Goal: Transaction & Acquisition: Book appointment/travel/reservation

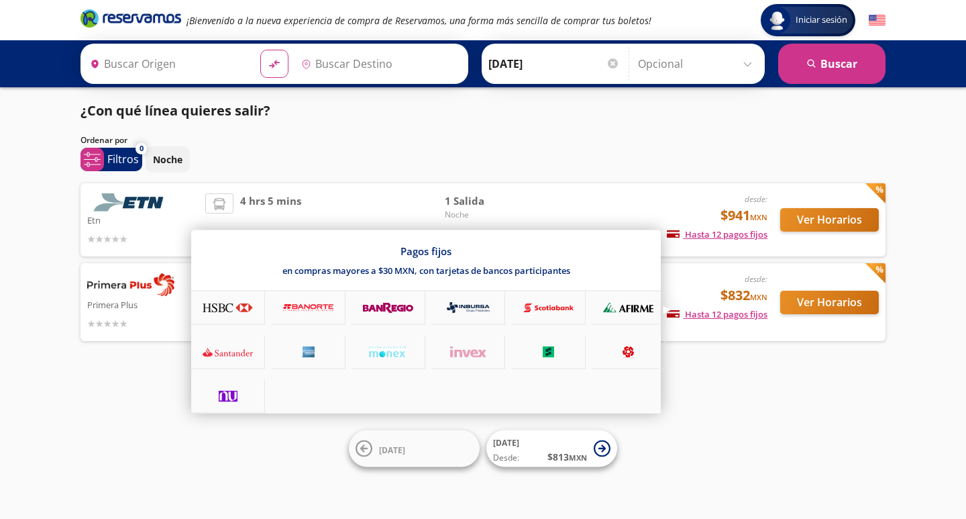
type input "[GEOGRAPHIC_DATA], [GEOGRAPHIC_DATA]"
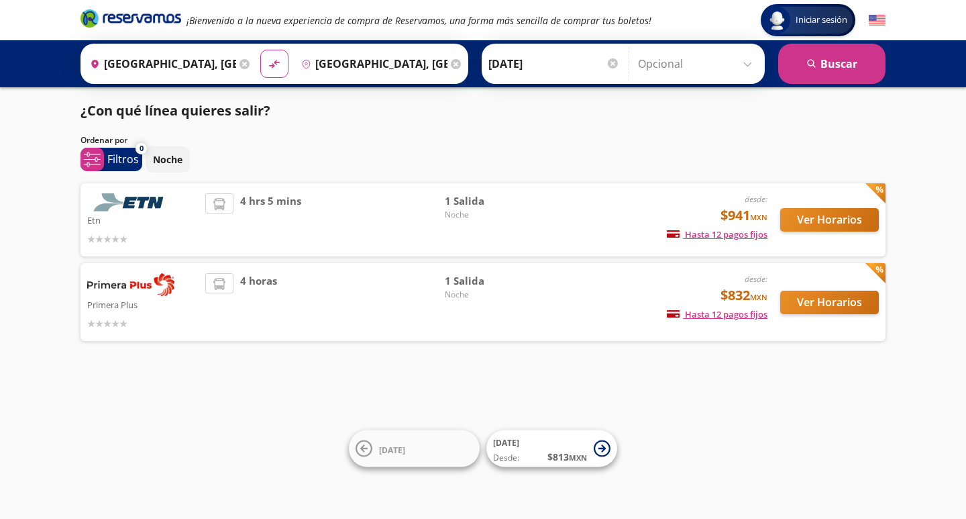
click at [152, 209] on img at bounding box center [130, 202] width 87 height 18
click at [835, 223] on button "Ver Horarios" at bounding box center [829, 219] width 99 height 23
click at [842, 300] on button "Ver Horarios" at bounding box center [829, 302] width 99 height 23
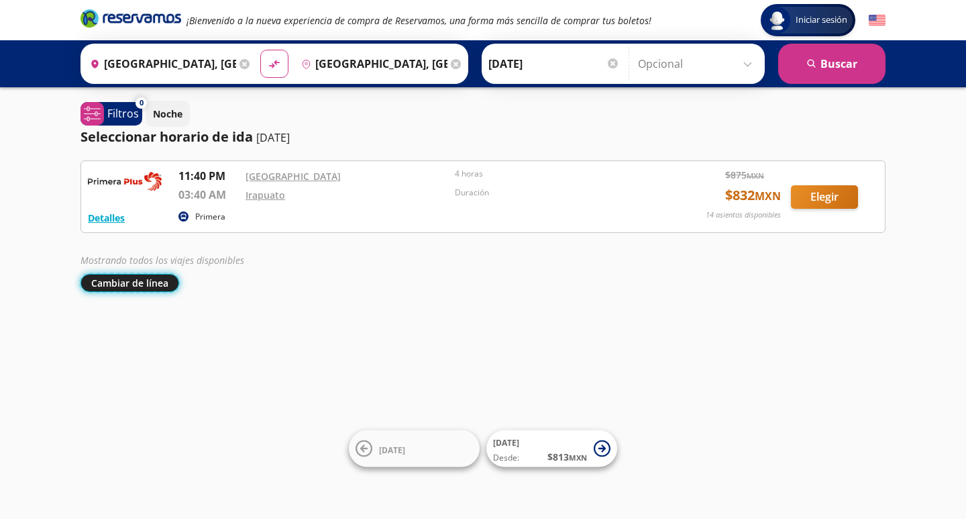
click at [138, 281] on button "Cambiar de línea" at bounding box center [130, 283] width 99 height 18
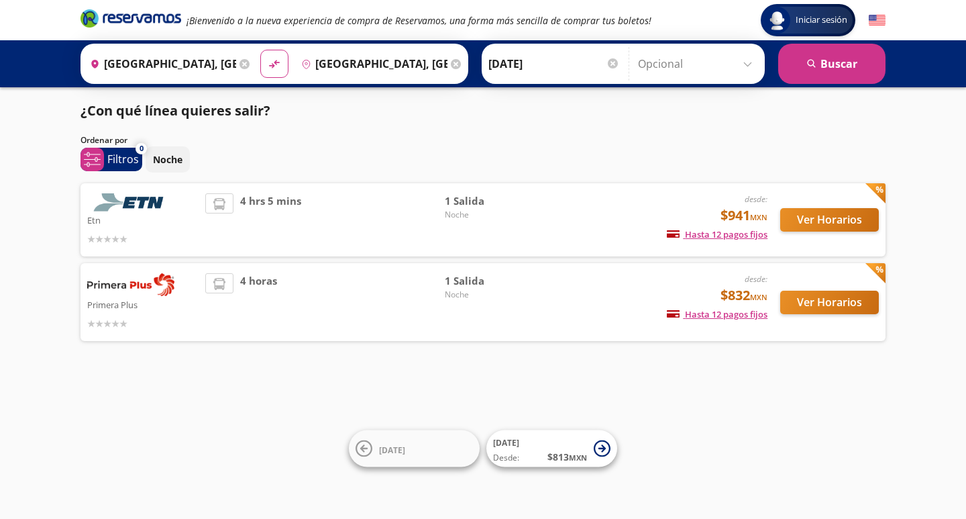
click at [156, 204] on img at bounding box center [130, 202] width 87 height 18
click at [849, 298] on button "Ver Horarios" at bounding box center [829, 302] width 99 height 23
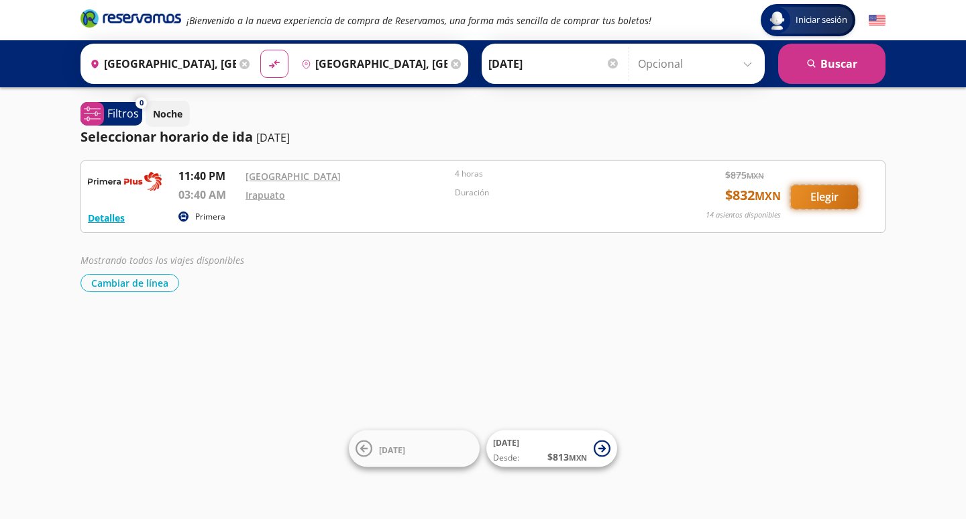
click at [836, 199] on button "Elegir" at bounding box center [824, 196] width 67 height 23
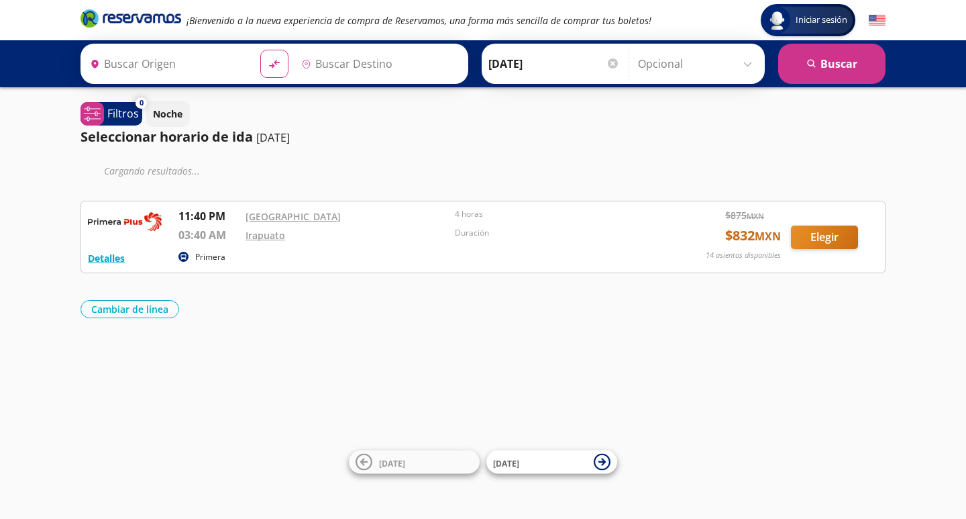
type input "[GEOGRAPHIC_DATA], [GEOGRAPHIC_DATA]"
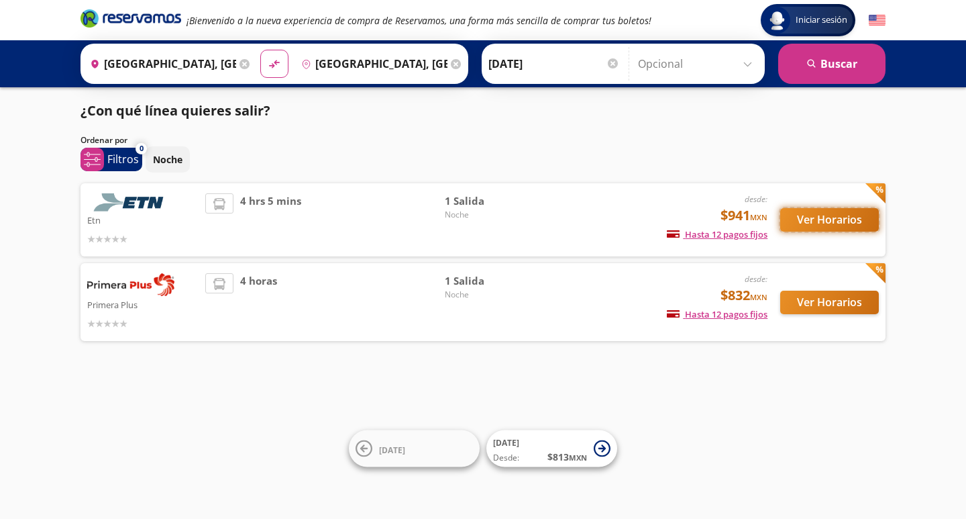
click at [858, 222] on button "Ver Horarios" at bounding box center [829, 219] width 99 height 23
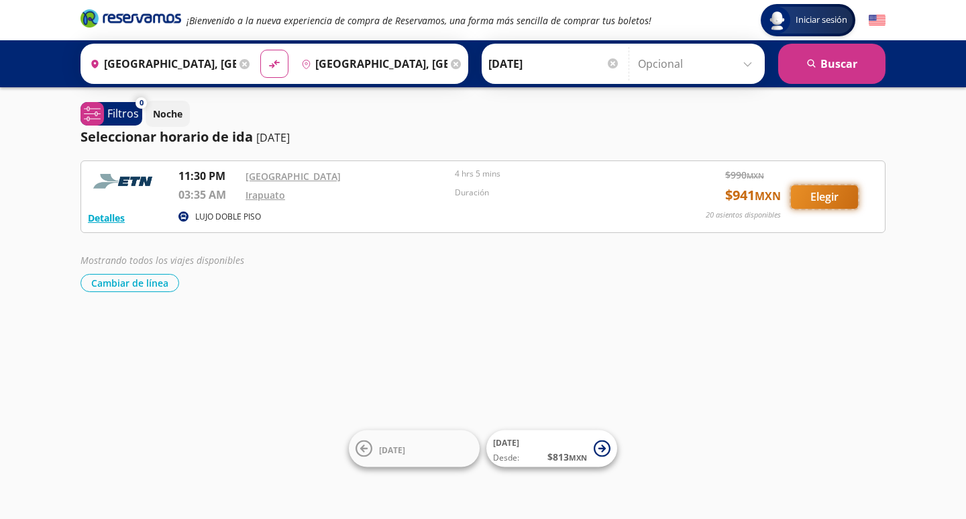
click at [829, 195] on button "Elegir" at bounding box center [824, 196] width 67 height 23
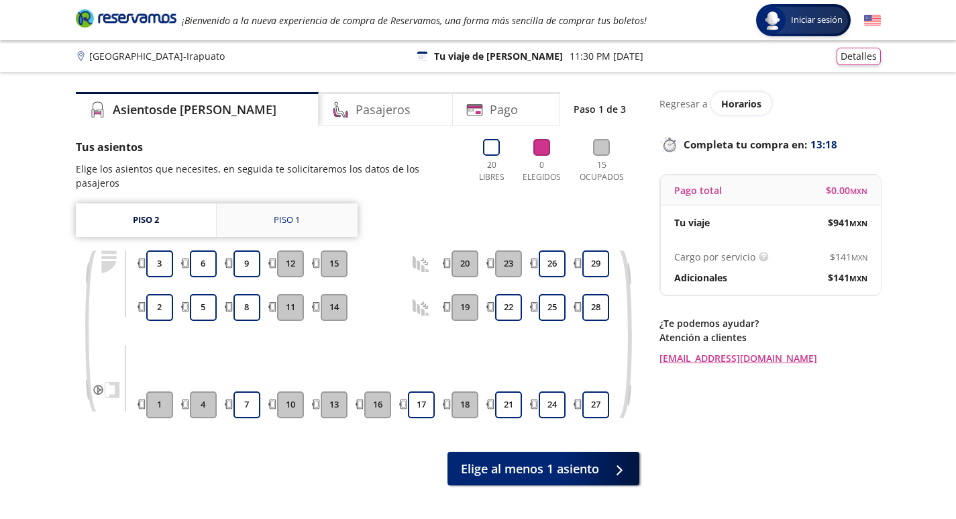
click at [290, 213] on div "Piso 1" at bounding box center [287, 219] width 26 height 13
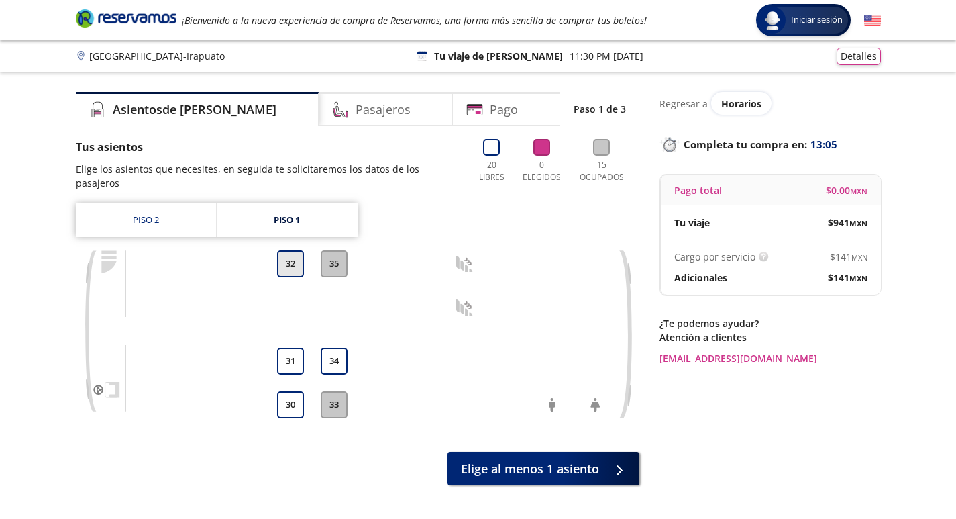
click at [290, 250] on button "32" at bounding box center [290, 263] width 27 height 27
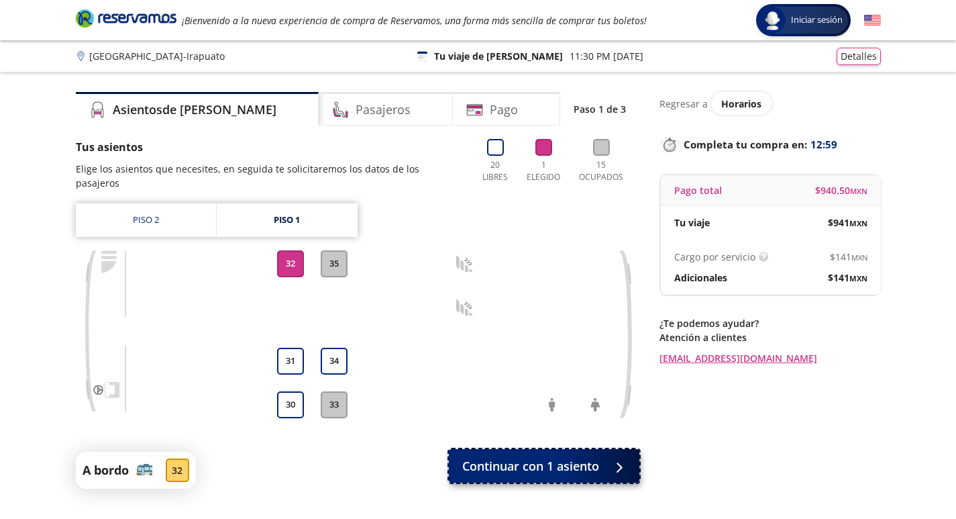
click at [508, 457] on span "Continuar con 1 asiento" at bounding box center [530, 466] width 137 height 18
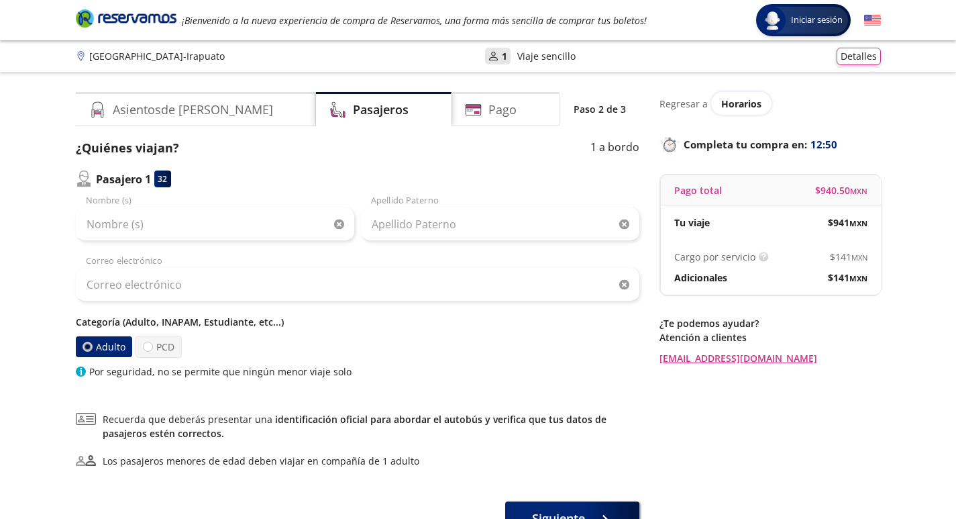
scroll to position [67, 0]
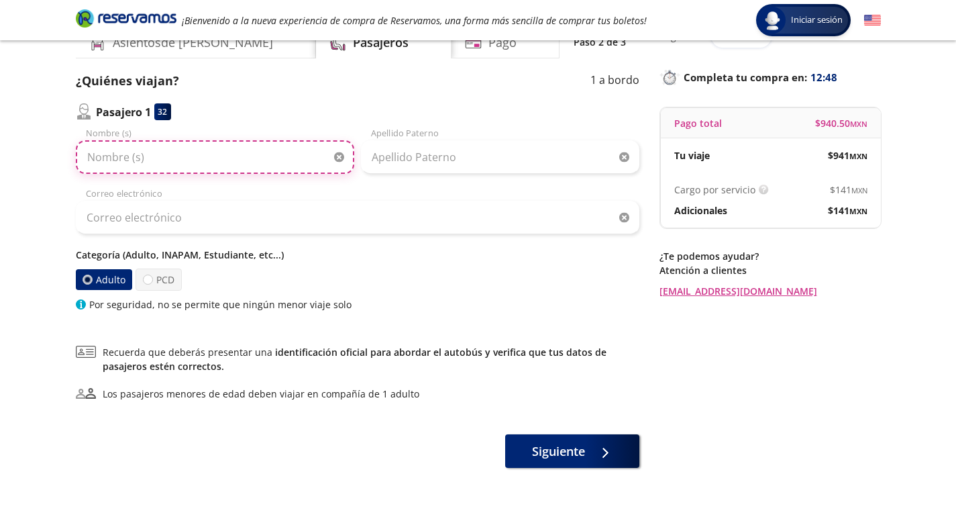
click at [176, 155] on input "Nombre (s)" at bounding box center [215, 157] width 278 height 34
type input "[PERSON_NAME]"
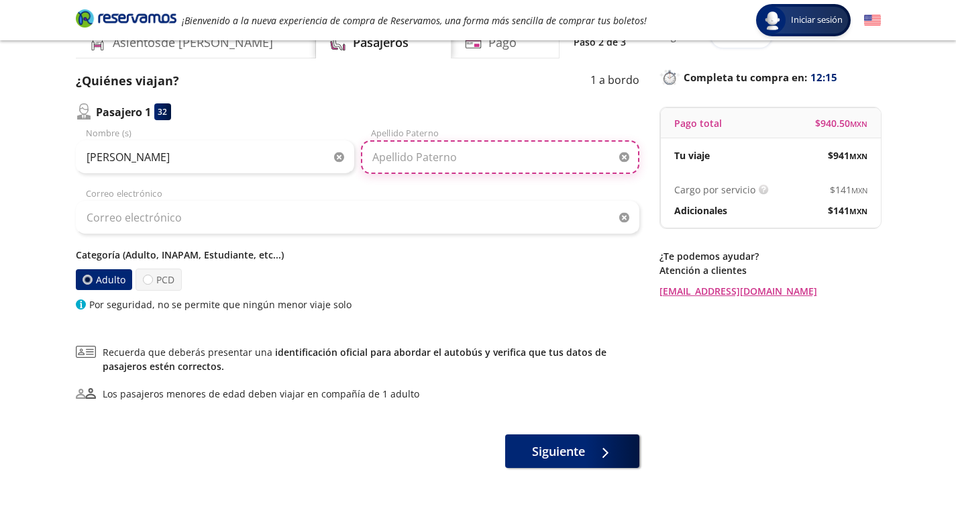
click at [470, 160] on input "Apellido Paterno" at bounding box center [500, 157] width 278 height 34
type input "[PERSON_NAME]"
click at [459, 195] on div "Correo electrónico" at bounding box center [358, 210] width 564 height 47
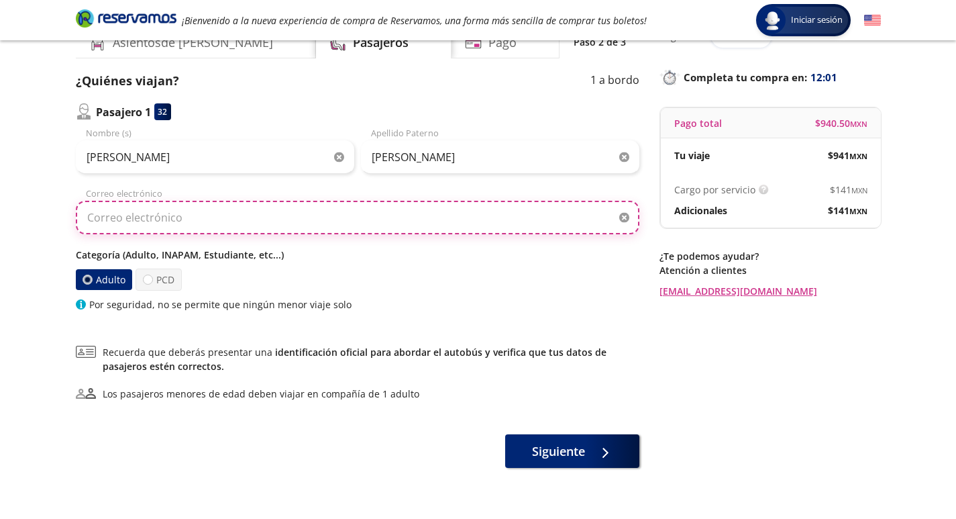
click at [183, 221] on input "Correo electrónico" at bounding box center [358, 218] width 564 height 34
type input "[EMAIL_ADDRESS][DOMAIN_NAME]"
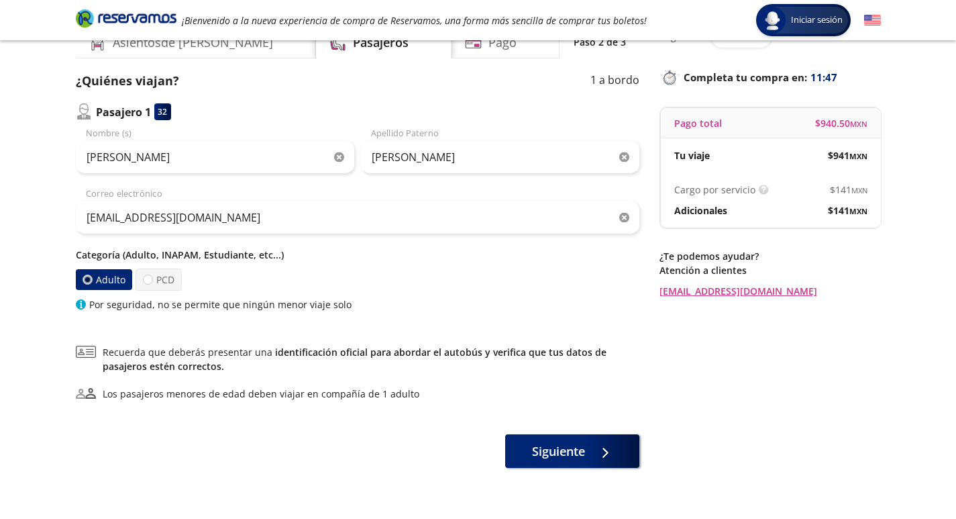
click at [348, 272] on div "Adulto PCD" at bounding box center [358, 279] width 564 height 22
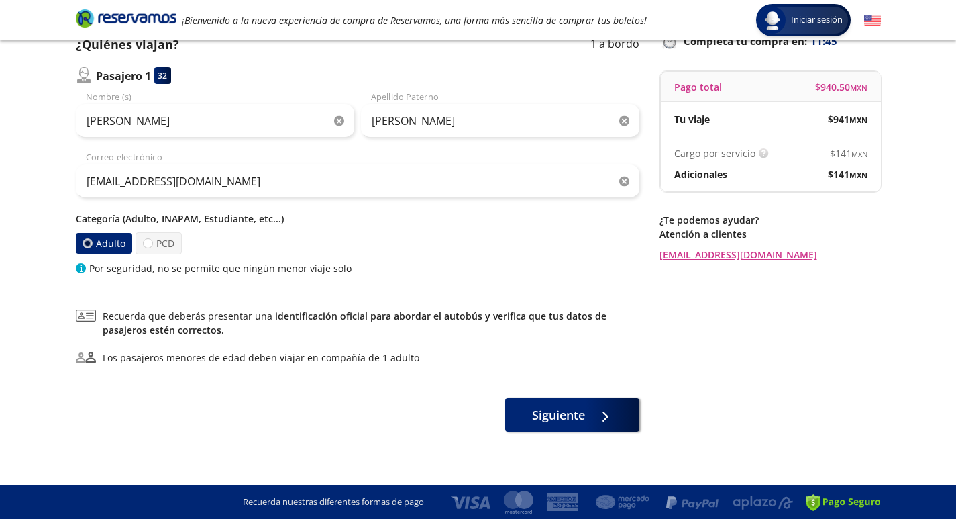
click at [113, 242] on label "Adulto" at bounding box center [103, 243] width 56 height 21
click at [91, 242] on input "Adulto" at bounding box center [87, 243] width 9 height 9
click at [593, 419] on div at bounding box center [602, 412] width 20 height 17
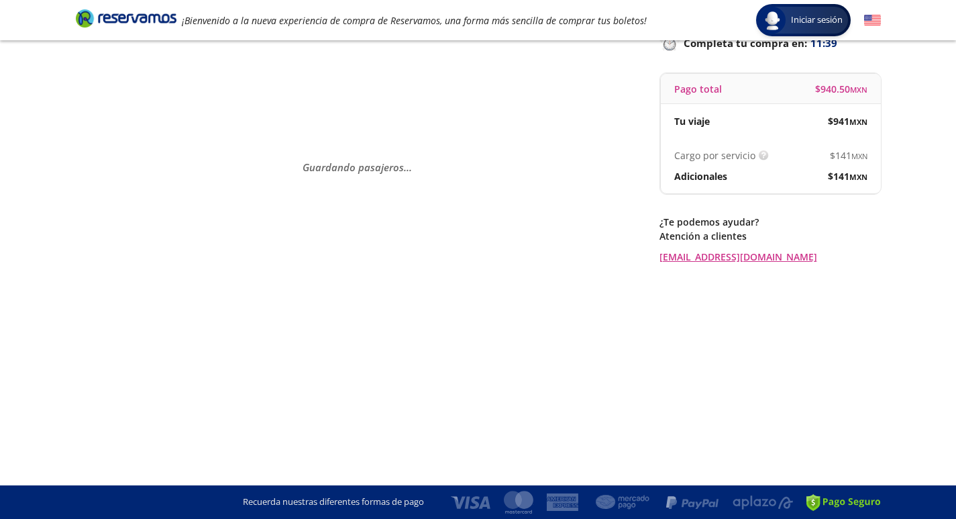
scroll to position [0, 0]
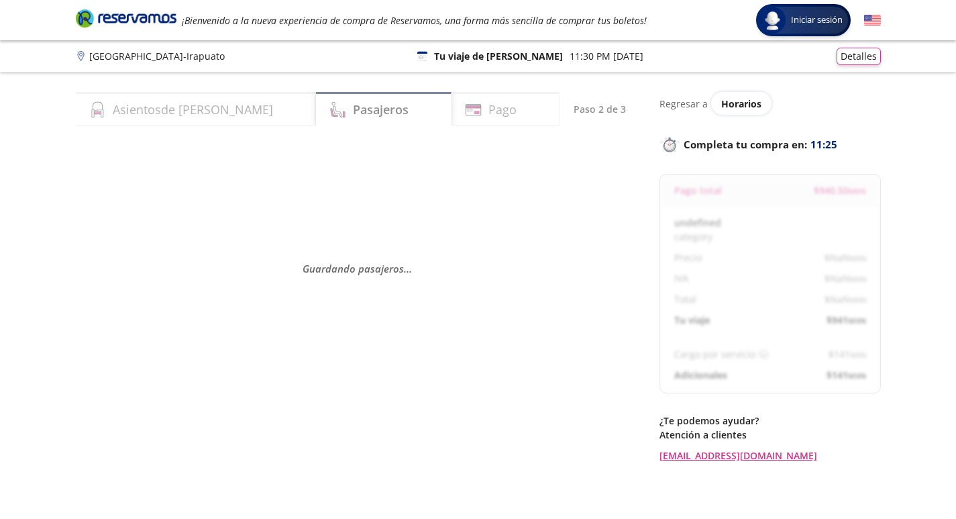
select select "MX"
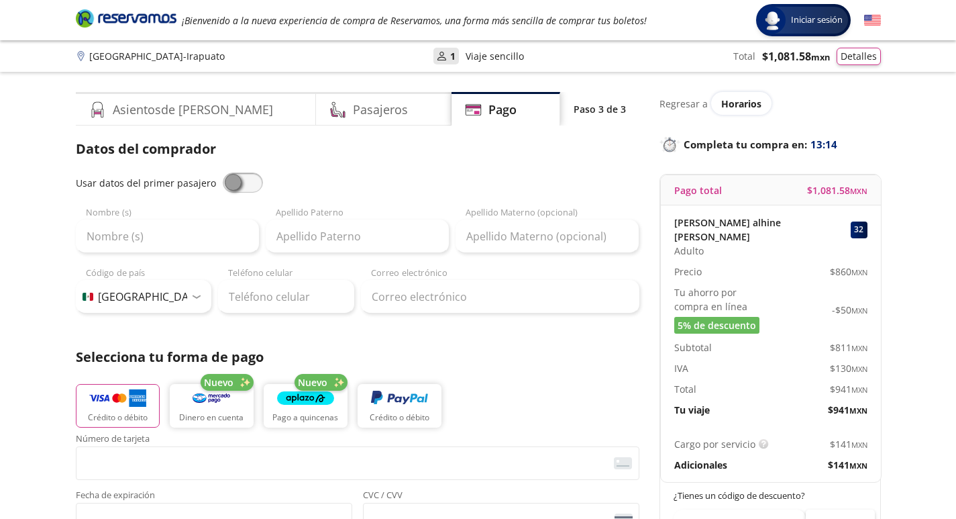
click at [256, 181] on span at bounding box center [243, 182] width 40 height 20
click at [223, 172] on input "checkbox" at bounding box center [223, 172] width 0 height 0
type input "[PERSON_NAME]"
type input "[EMAIL_ADDRESS][DOMAIN_NAME]"
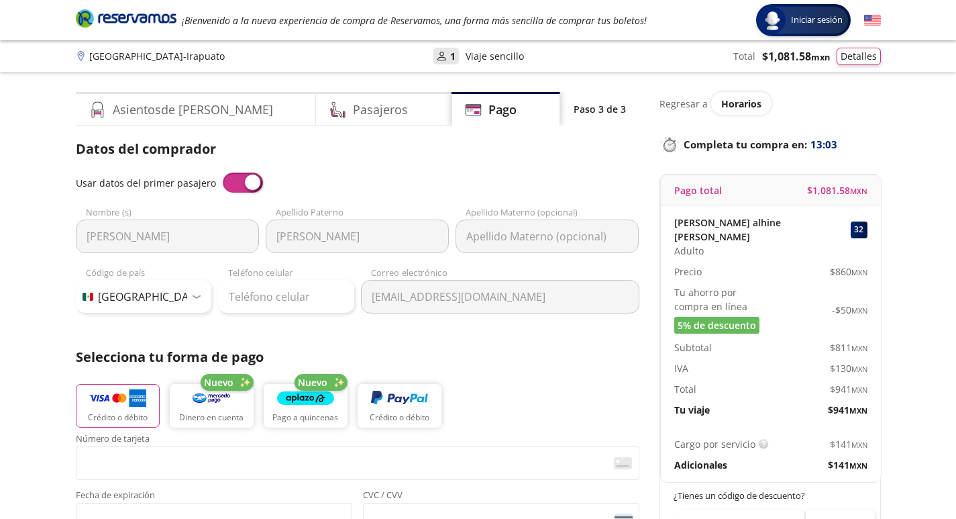
scroll to position [134, 0]
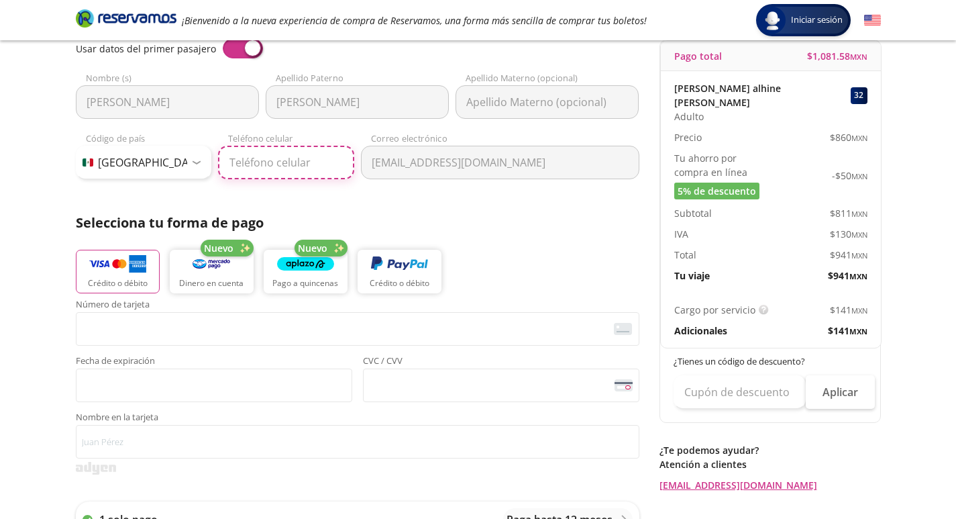
click at [301, 165] on input "Teléfono celular" at bounding box center [286, 163] width 136 height 34
type input "55 6102 1155"
click at [142, 257] on img "button" at bounding box center [117, 264] width 57 height 20
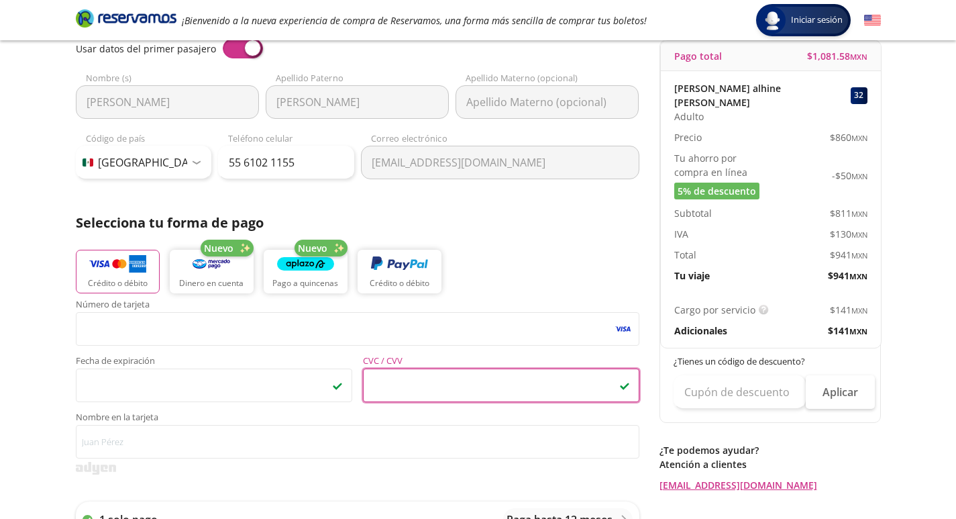
click at [381, 411] on div "Número de tarjeta <p>Your browser does not support iframes.</p> Fecha de expira…" at bounding box center [358, 379] width 564 height 158
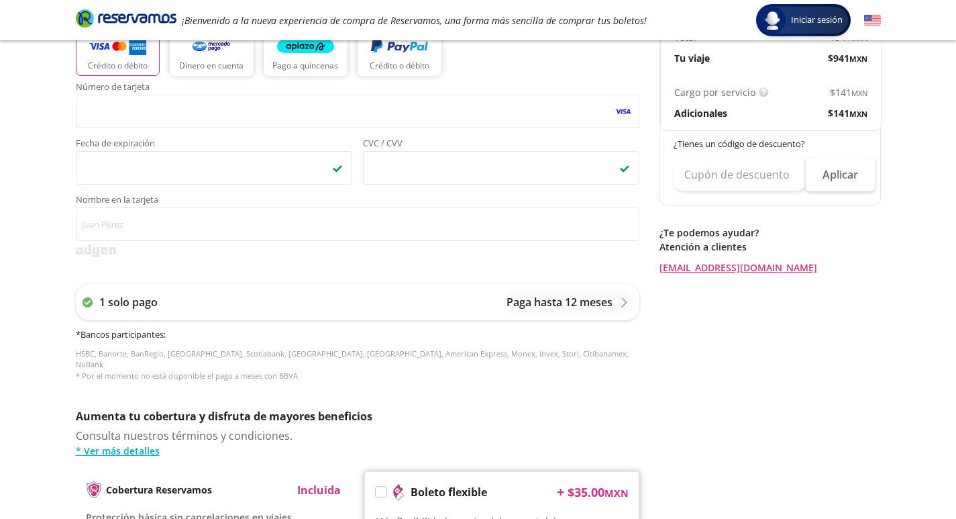
scroll to position [403, 0]
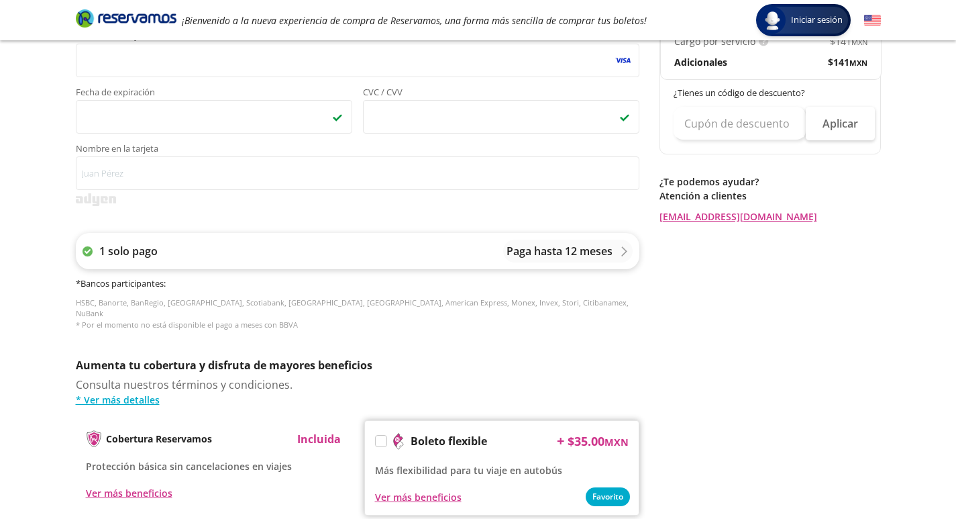
click at [144, 252] on p "1 solo pago" at bounding box center [128, 251] width 58 height 16
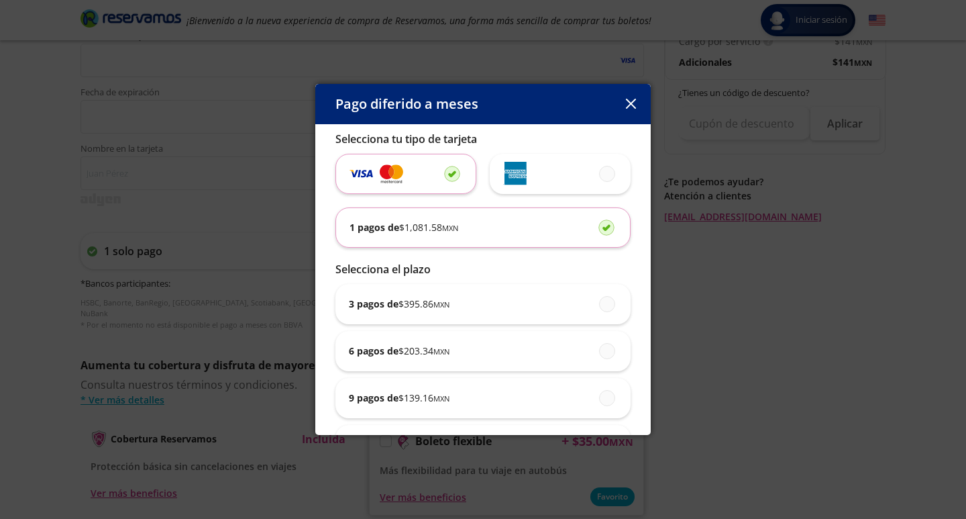
click at [444, 236] on div "1 pagos de $ 1,081.58 MXN" at bounding box center [483, 227] width 267 height 39
click at [599, 232] on input "1 pagos de $ 1,081.58 MXN" at bounding box center [603, 227] width 9 height 9
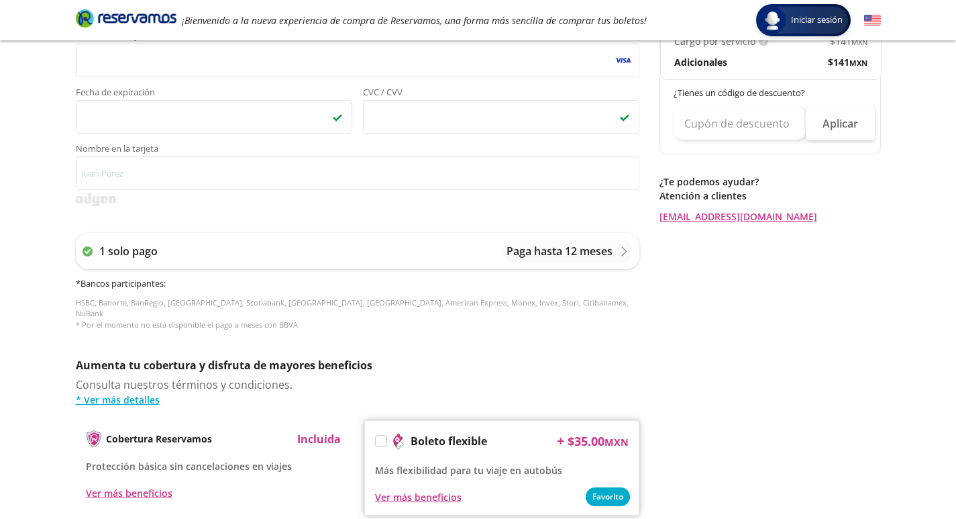
scroll to position [537, 0]
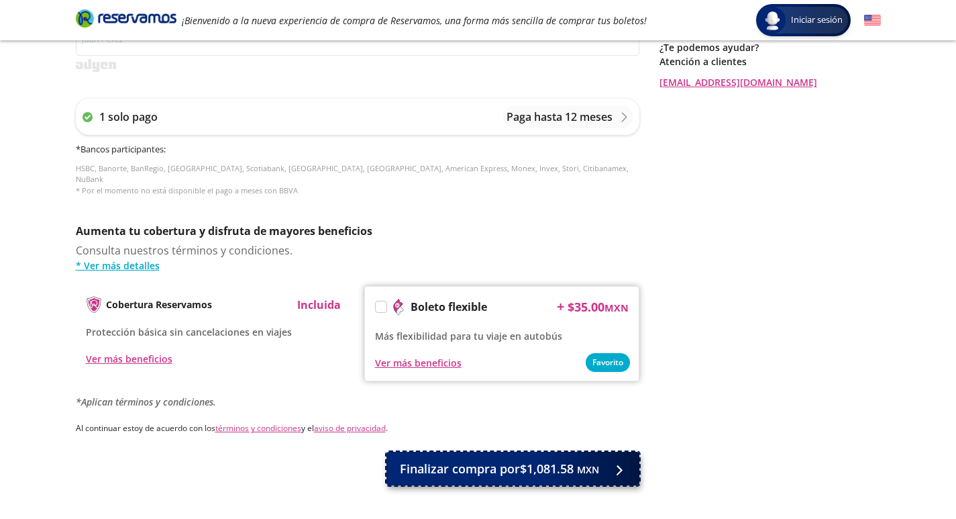
click at [497, 460] on span "Finalizar compra por $1,081.58 MXN" at bounding box center [499, 469] width 199 height 18
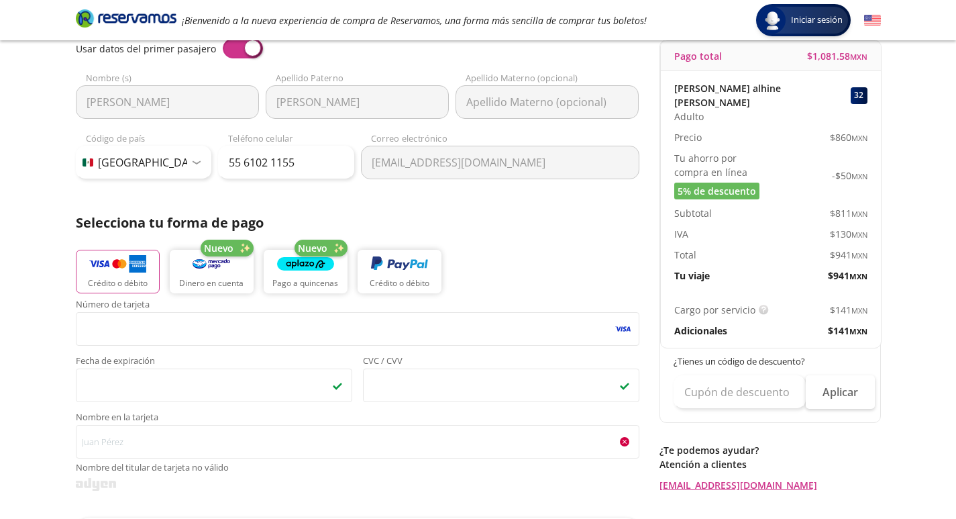
scroll to position [268, 0]
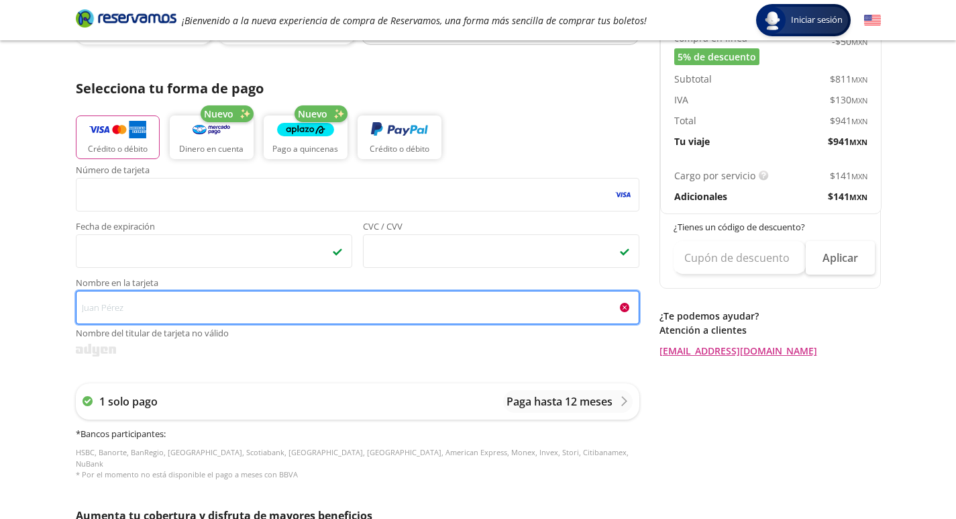
click at [127, 305] on input "Nombre en la tarjeta Nombre del titular de tarjeta no válido" at bounding box center [358, 308] width 564 height 34
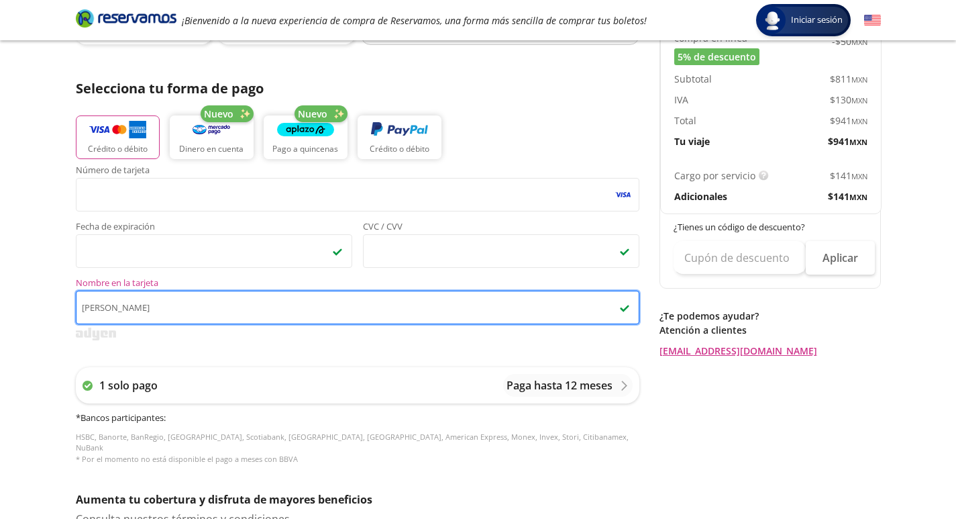
type input "[PERSON_NAME]"
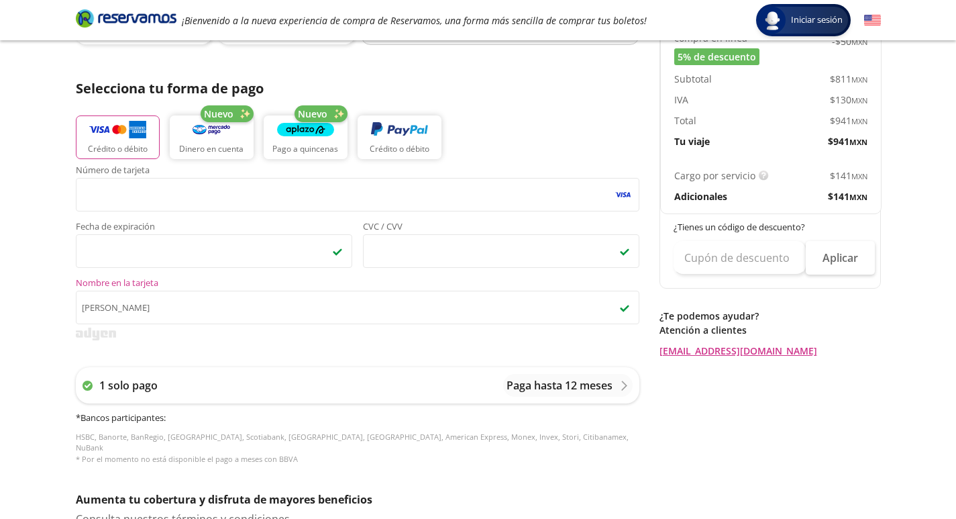
click at [160, 346] on div "Número de tarjeta <p>Your browser does not support iframes.</p> Fecha de expira…" at bounding box center [358, 322] width 564 height 312
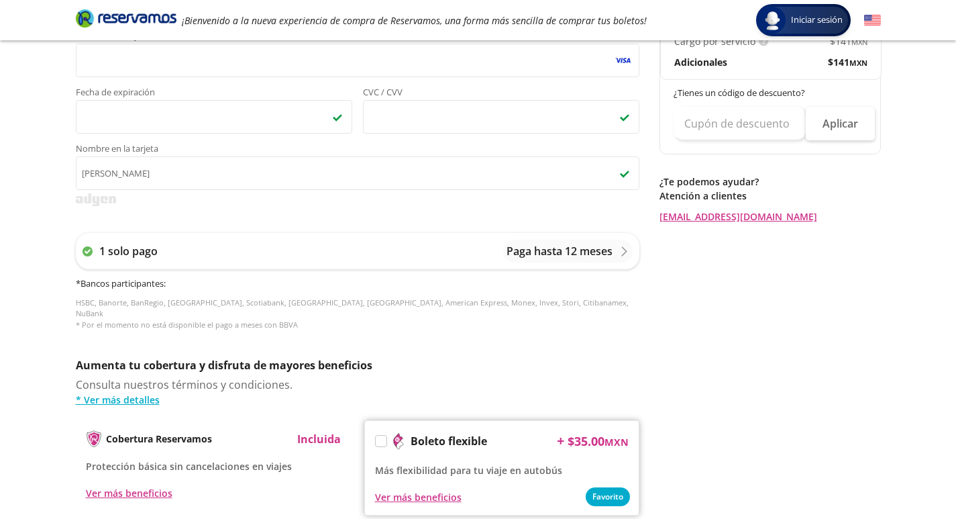
scroll to position [582, 0]
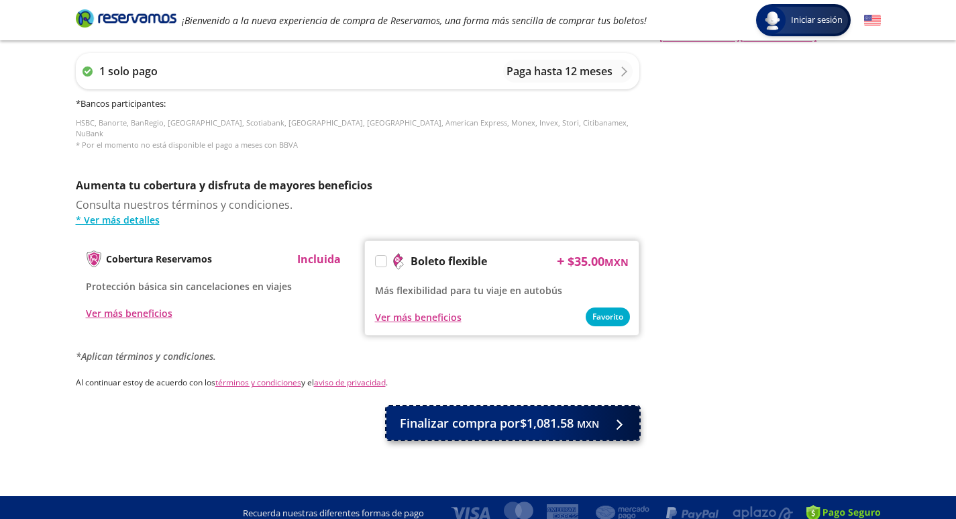
click at [470, 416] on span "Finalizar compra por $1,081.58 MXN" at bounding box center [499, 423] width 199 height 18
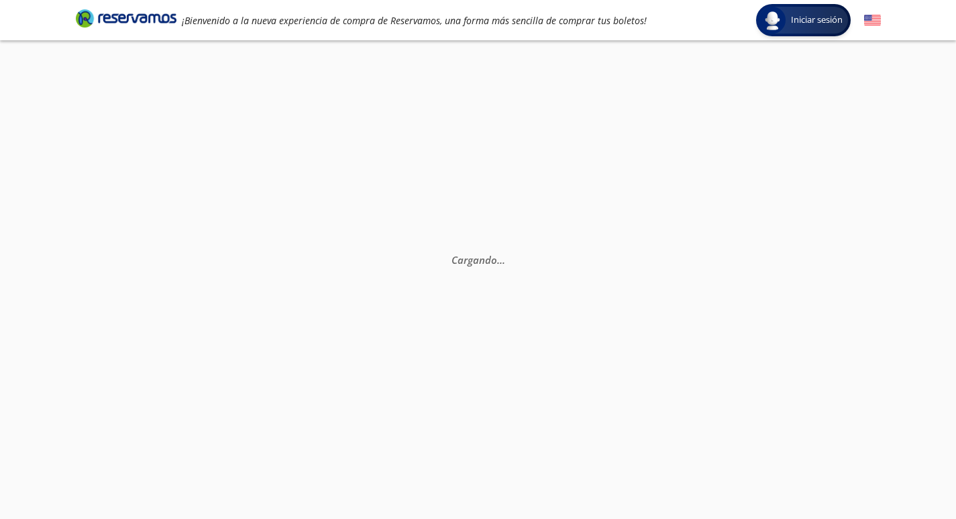
scroll to position [0, 0]
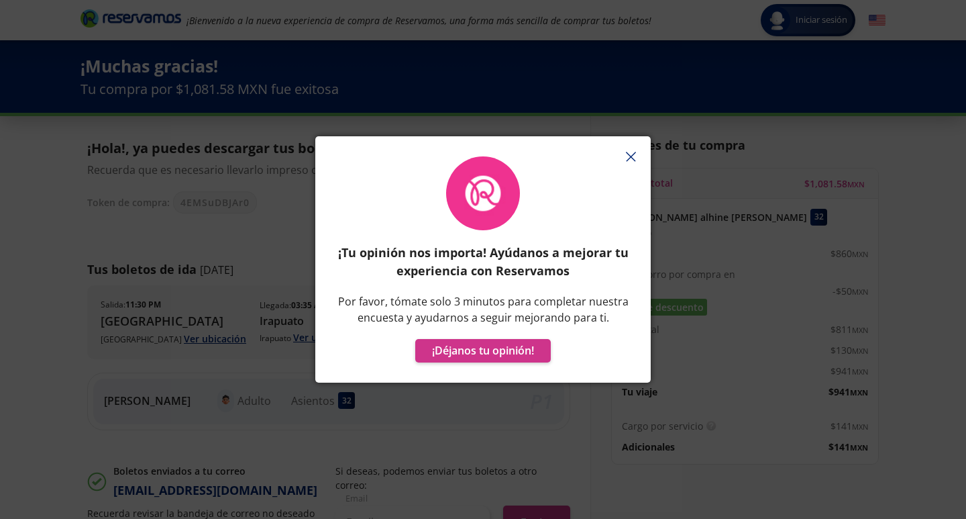
click at [635, 154] on icon "button" at bounding box center [631, 157] width 10 height 10
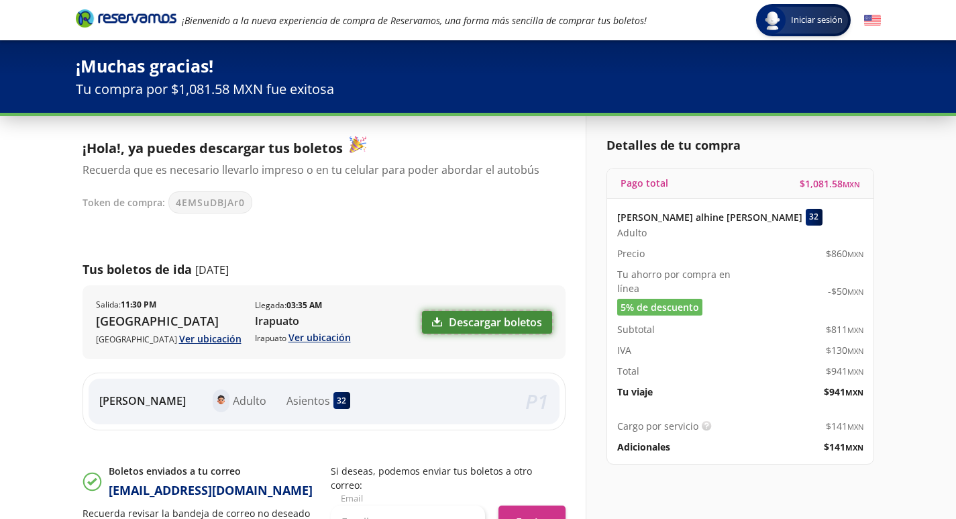
click at [519, 323] on link "Descargar boletos" at bounding box center [487, 322] width 130 height 23
